Goal: Information Seeking & Learning: Learn about a topic

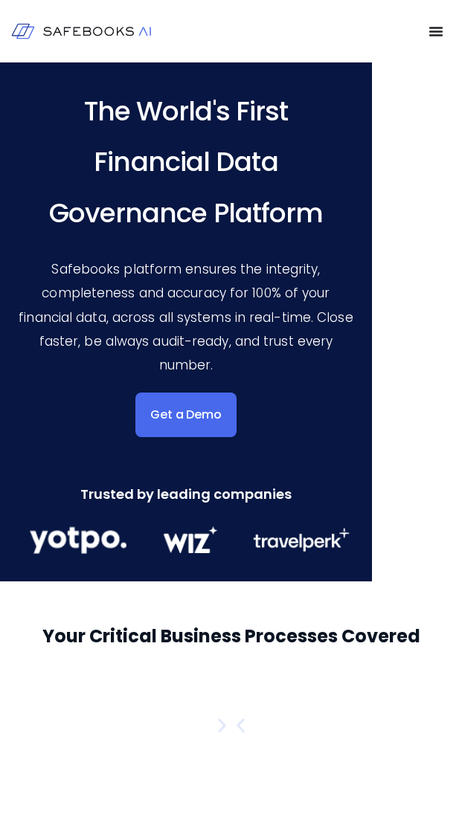
click at [0, 0] on span "All Resources" at bounding box center [0, 0] width 0 height 0
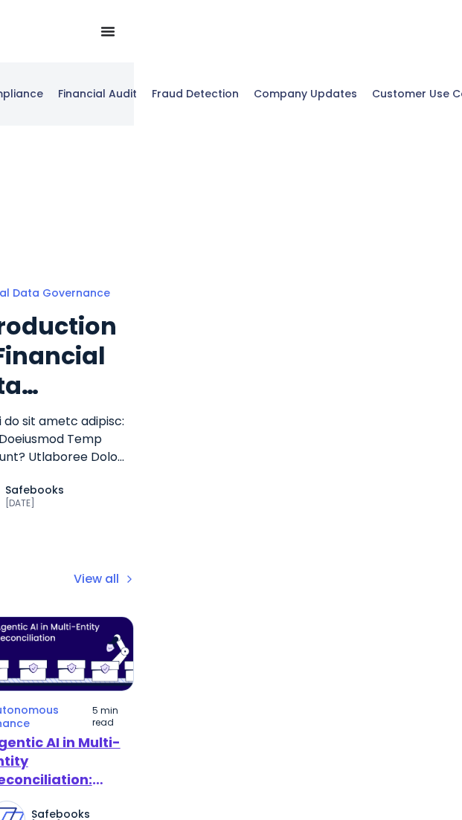
click at [60, 760] on span "Agentic AI in Multi-Entity Reconciliation: Solving the Intercompany Nightmare" at bounding box center [54, 789] width 132 height 112
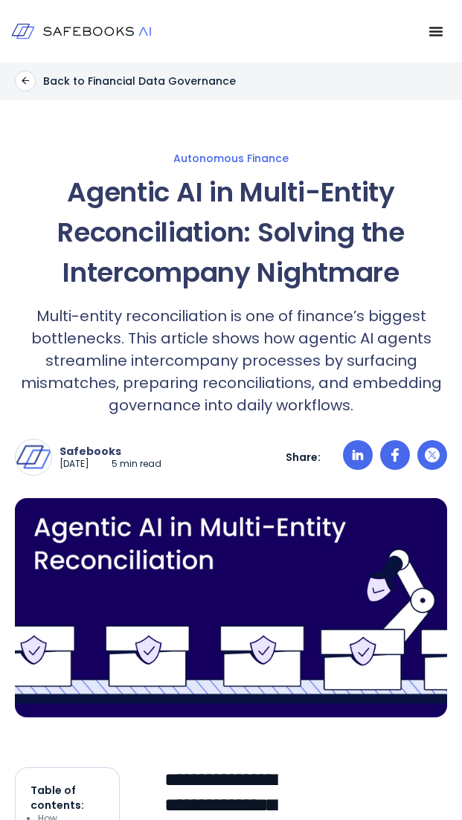
scroll to position [446, 0]
